Goal: Download file/media

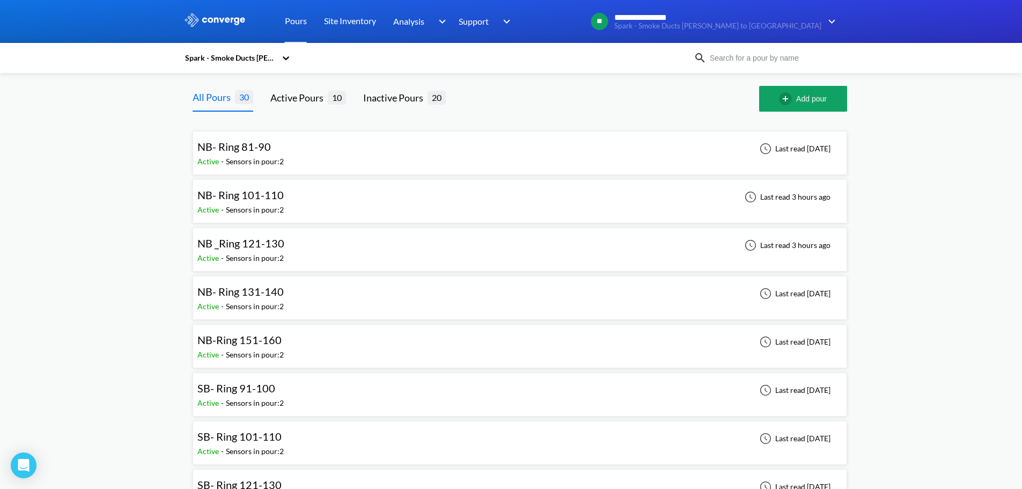
click at [280, 63] on div "Spark - Smoke Ducts [PERSON_NAME] to [GEOGRAPHIC_DATA]" at bounding box center [232, 58] width 97 height 25
click at [218, 128] on div "Spark TBM XPs" at bounding box center [237, 131] width 107 height 20
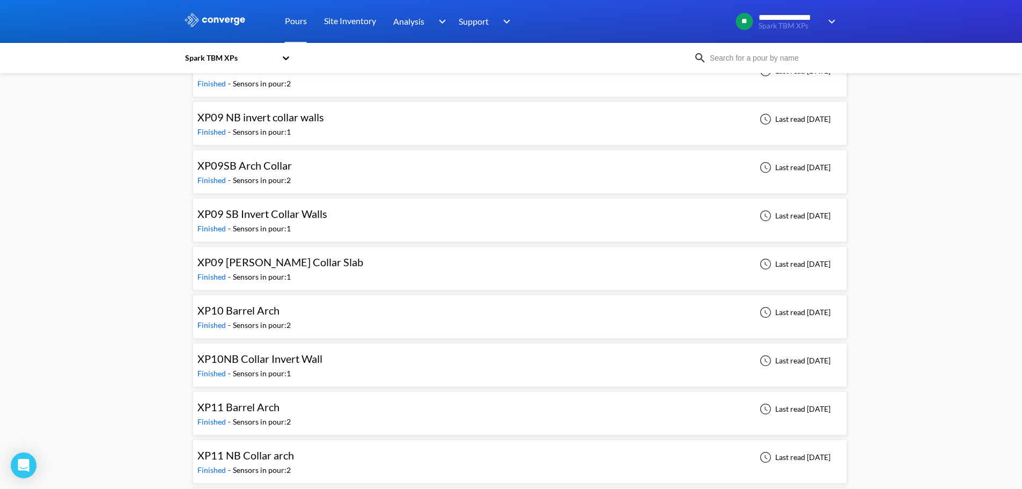
scroll to position [4344, 0]
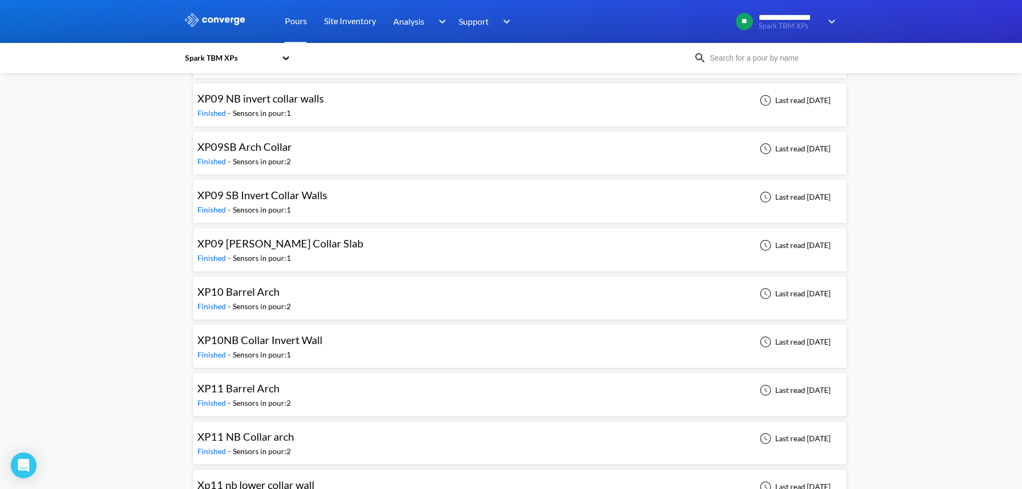
click at [295, 394] on div "XP11 Barrel Arch Finished - Sensors in pour: 2 Last read [DATE]" at bounding box center [519, 394] width 645 height 34
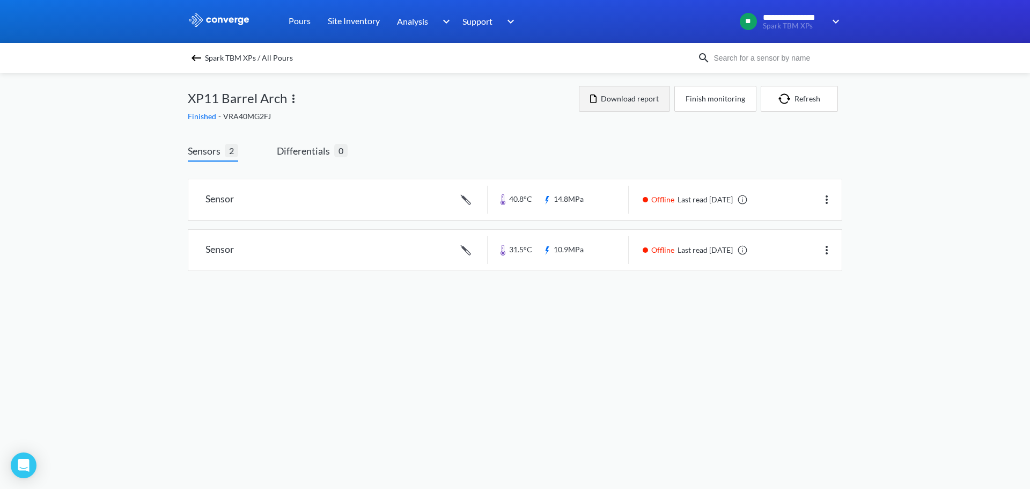
click at [633, 102] on button "Download report" at bounding box center [624, 99] width 91 height 26
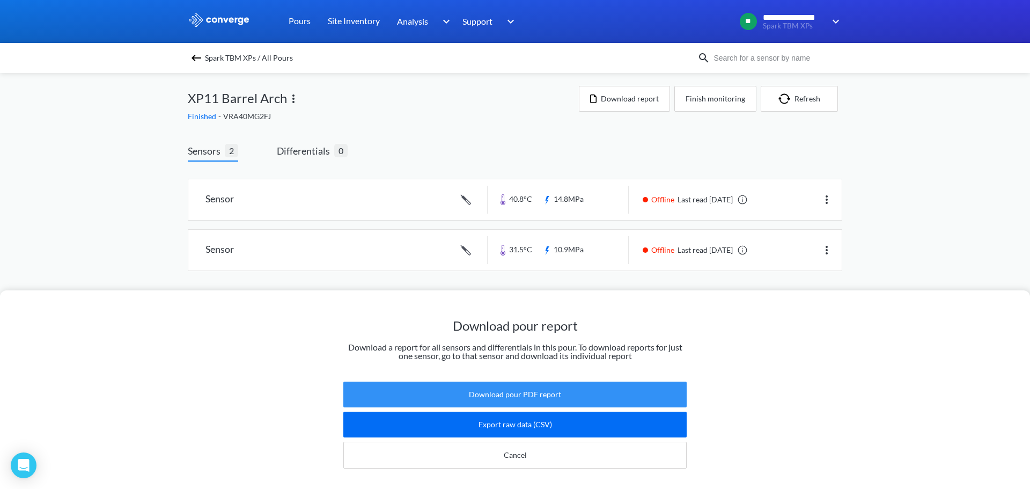
click at [539, 388] on button "Download pour PDF report" at bounding box center [514, 394] width 343 height 26
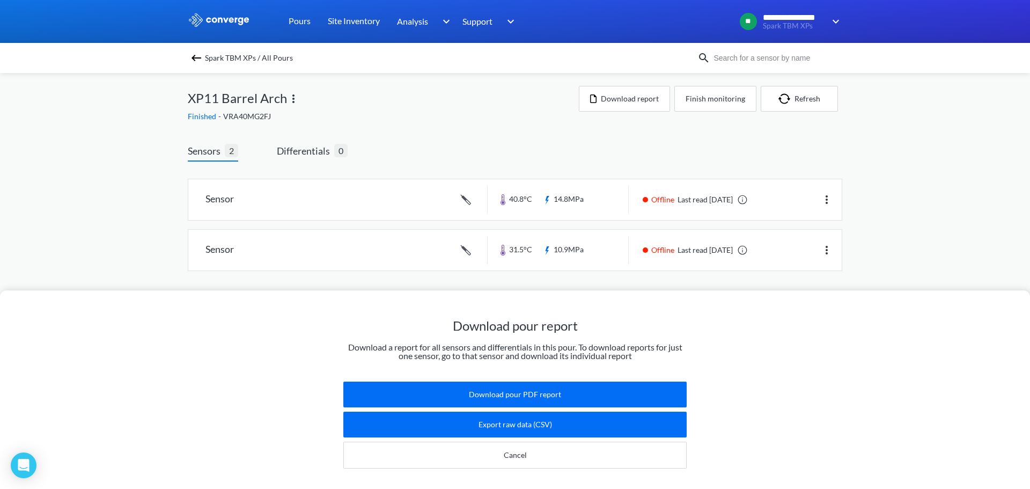
click at [974, 243] on div "Download pour report Download a report for all sensors and differentials in thi…" at bounding box center [515, 244] width 1030 height 489
